Goal: Task Accomplishment & Management: Manage account settings

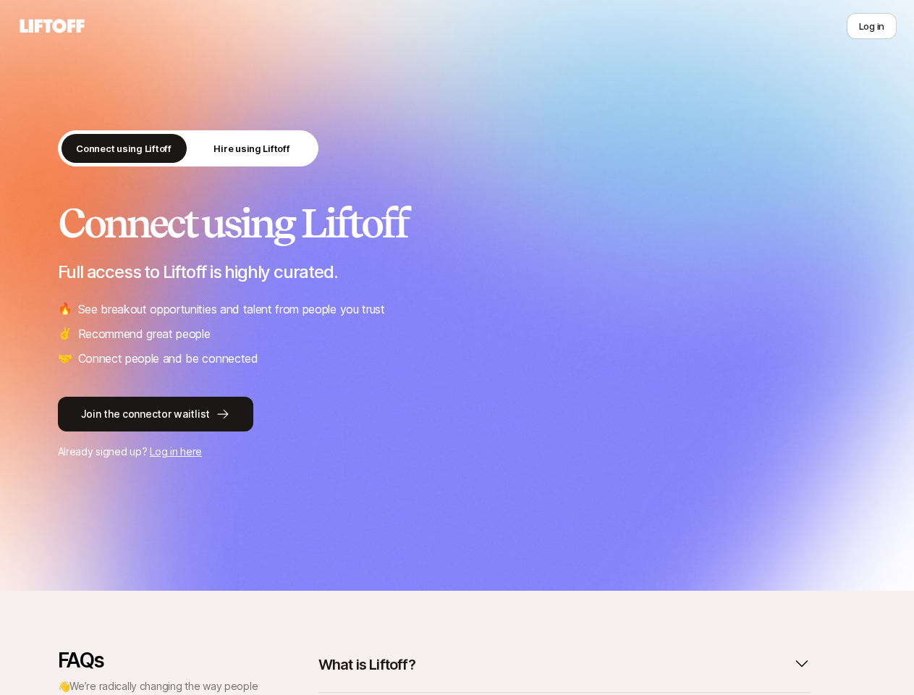
click at [457, 347] on ul "🔥 See breakout opportunities and talent from people you trust ✌️ Recommend grea…" at bounding box center [457, 334] width 799 height 68
click at [52, 26] on icon at bounding box center [51, 26] width 69 height 20
click at [871, 26] on button "Log in" at bounding box center [872, 26] width 50 height 26
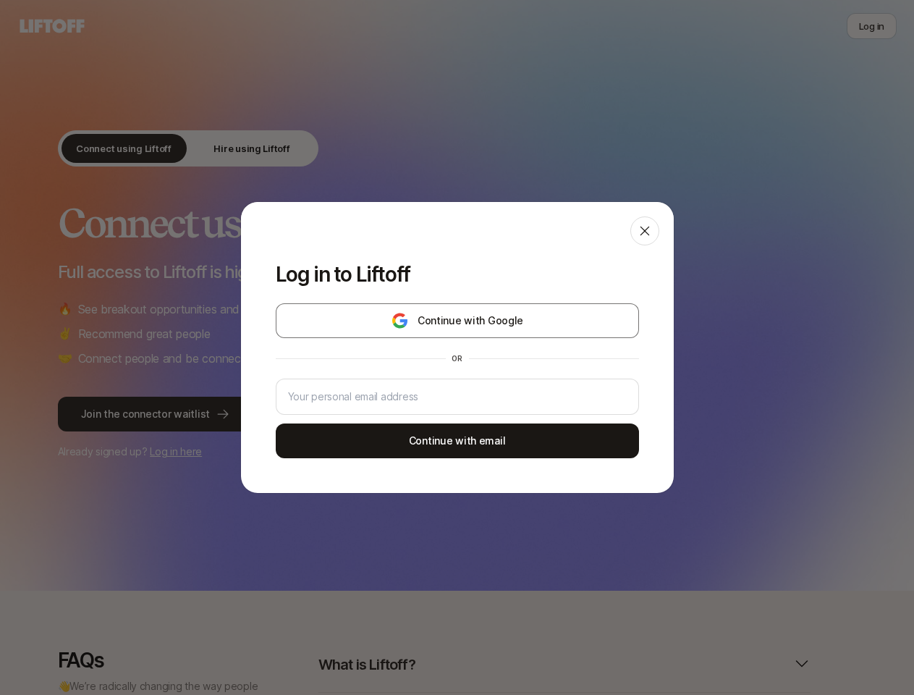
click at [106, 148] on div "Log in to Liftoff Continue with Google or Continue with email" at bounding box center [457, 347] width 914 height 695
click at [234, 148] on div "Log in to Liftoff Continue with Google or Continue with email" at bounding box center [457, 347] width 914 height 695
click at [556, 664] on div "Log in to Liftoff Continue with Google or Continue with email" at bounding box center [457, 347] width 914 height 695
